Goal: Check status: Check status

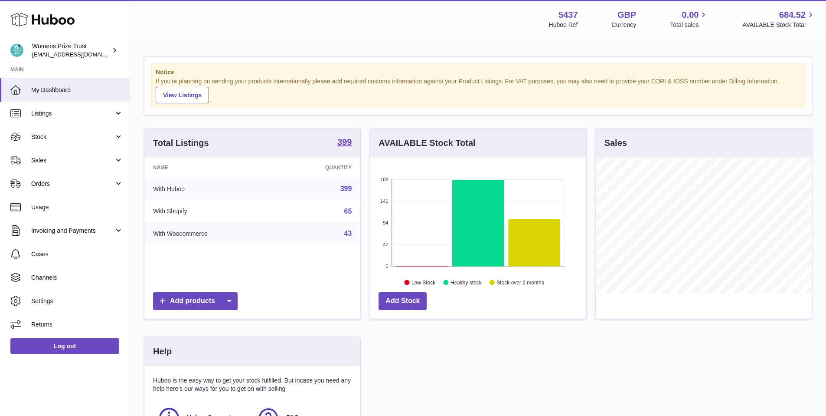
scroll to position [135, 216]
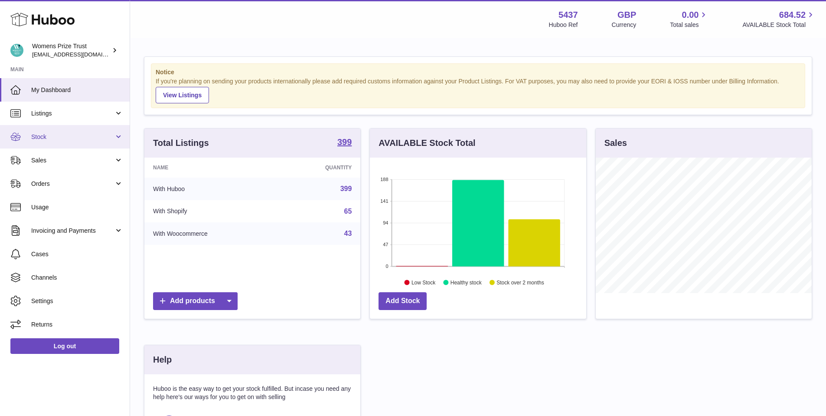
click at [40, 138] on span "Stock" at bounding box center [72, 137] width 83 height 8
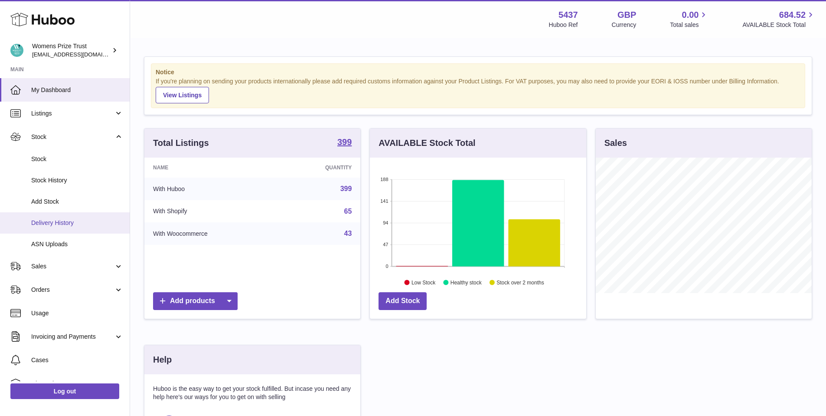
click at [62, 225] on span "Delivery History" at bounding box center [77, 223] width 92 height 8
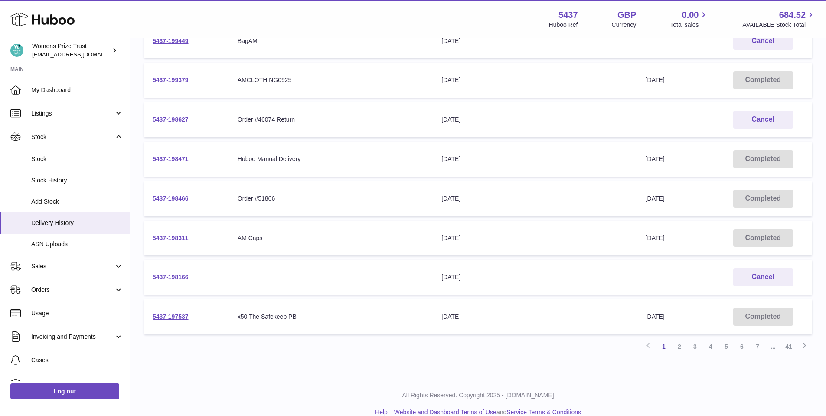
scroll to position [241, 0]
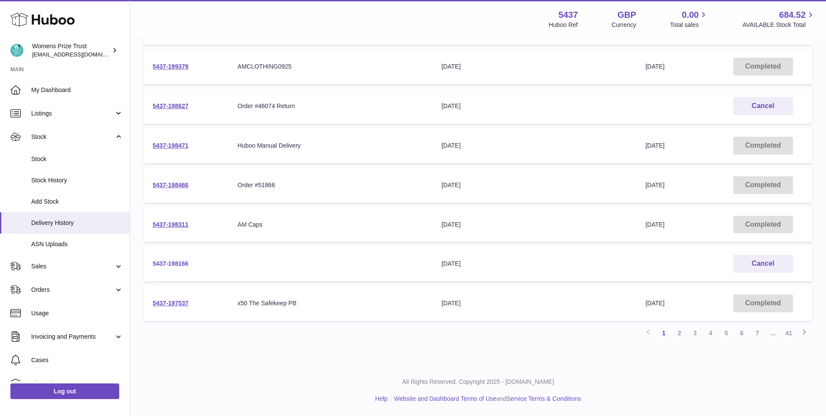
click at [165, 264] on link "5437-198166" at bounding box center [171, 263] width 36 height 7
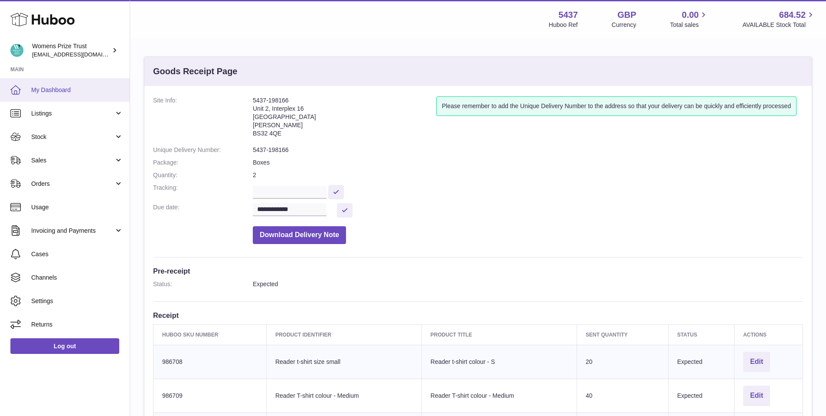
click at [52, 85] on link "My Dashboard" at bounding box center [65, 89] width 130 height 23
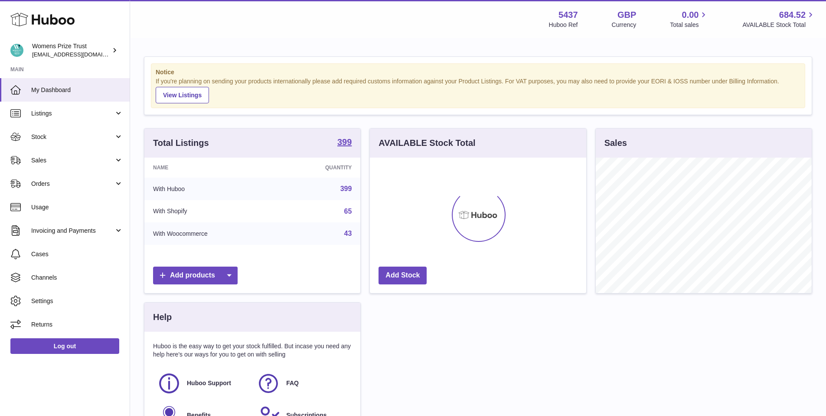
scroll to position [135, 216]
